Goal: Task Accomplishment & Management: Complete application form

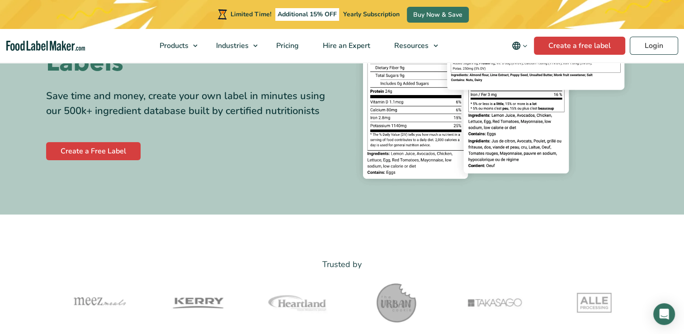
scroll to position [142, 0]
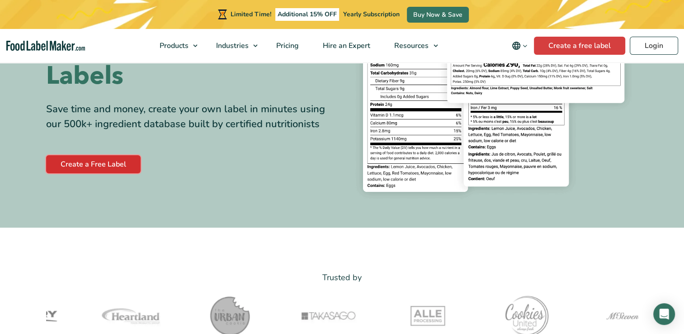
click at [98, 167] on link "Create a Free Label" at bounding box center [93, 164] width 94 height 18
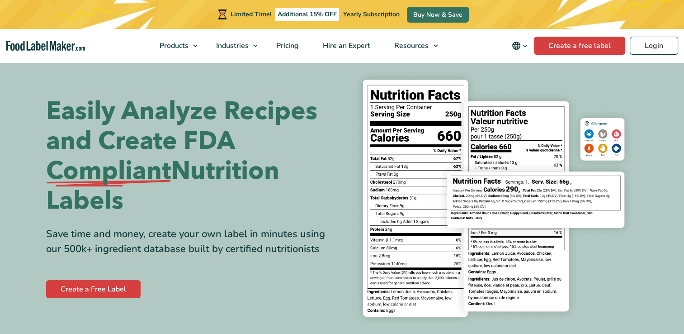
scroll to position [13, 0]
